Goal: Task Accomplishment & Management: Use online tool/utility

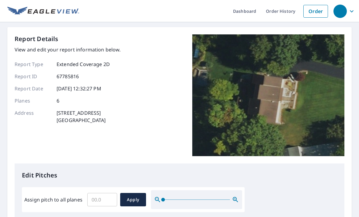
click at [108, 196] on input "Assign pitch to all planes" at bounding box center [102, 199] width 30 height 17
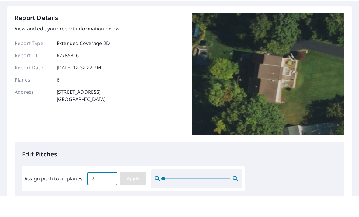
type input "7"
click at [129, 196] on span "Apply" at bounding box center [133, 200] width 16 height 8
type input "7"
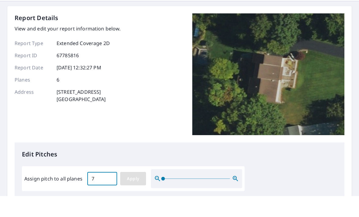
type input "7"
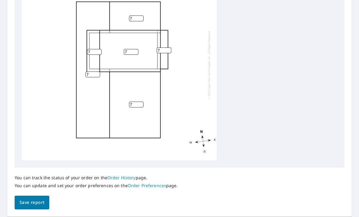
scroll to position [250, 0]
click at [22, 200] on span "Save report" at bounding box center [31, 204] width 25 height 8
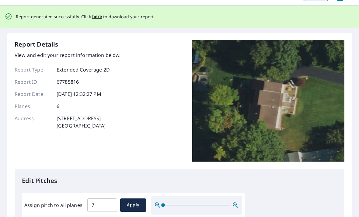
scroll to position [0, 0]
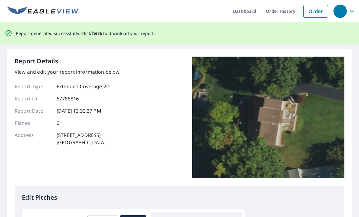
click at [98, 30] on span "here" at bounding box center [97, 34] width 10 height 8
